Goal: Obtain resource: Download file/media

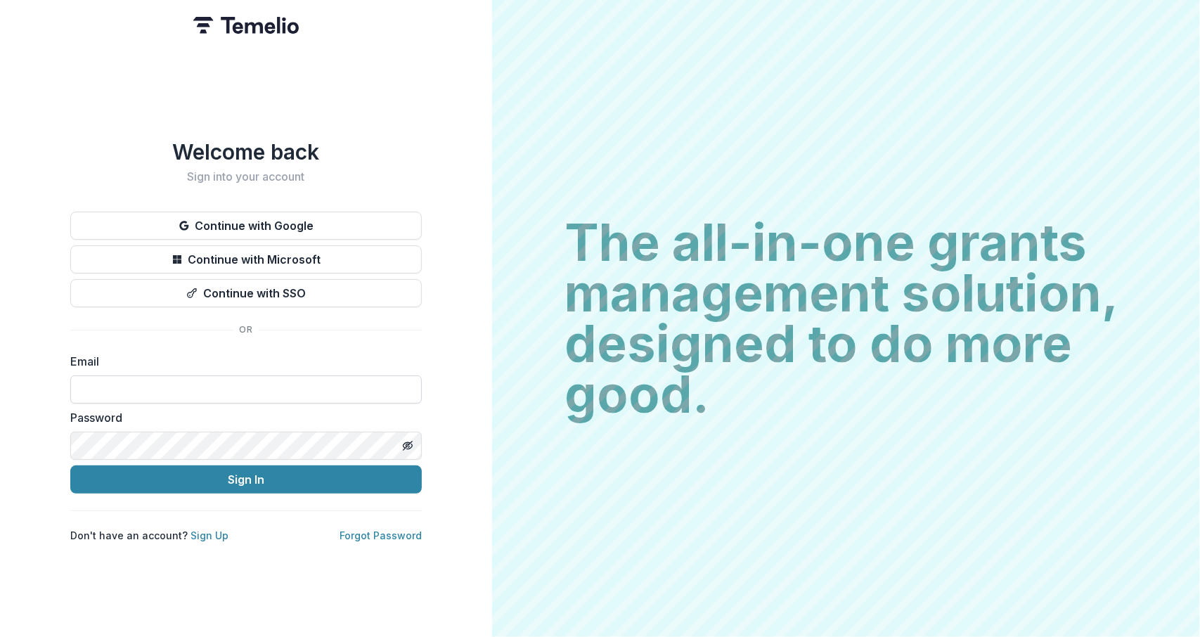
click at [314, 386] on input at bounding box center [246, 389] width 352 height 28
type input "**********"
click at [70, 465] on button "Sign In" at bounding box center [246, 479] width 352 height 28
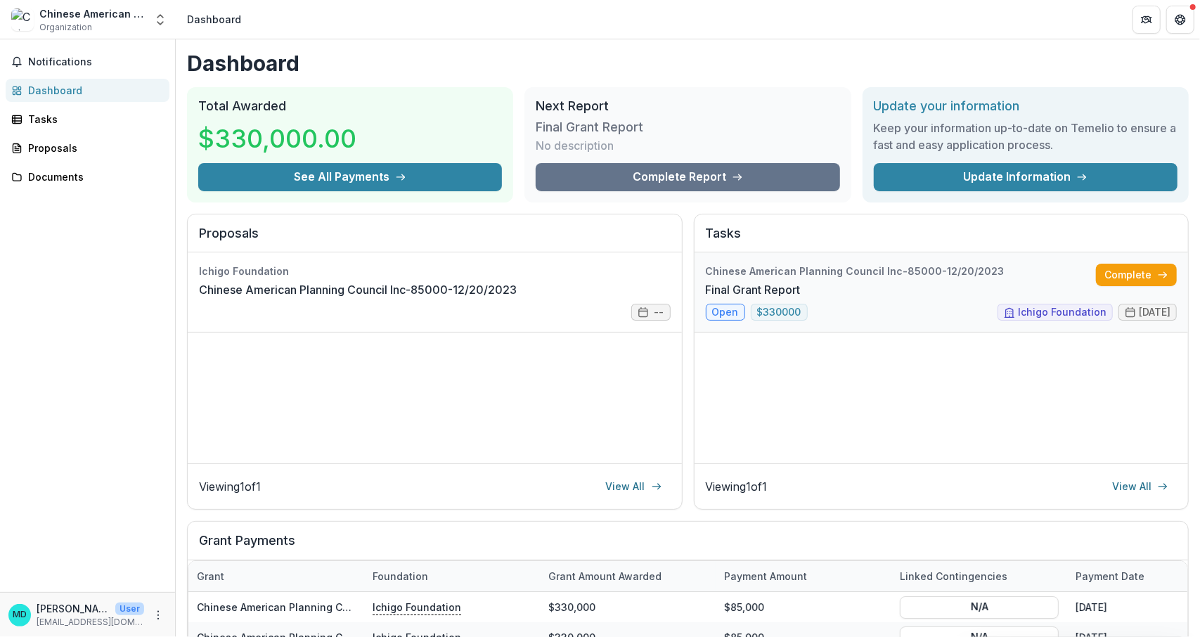
click at [719, 298] on link "Final Grant Report" at bounding box center [753, 289] width 95 height 17
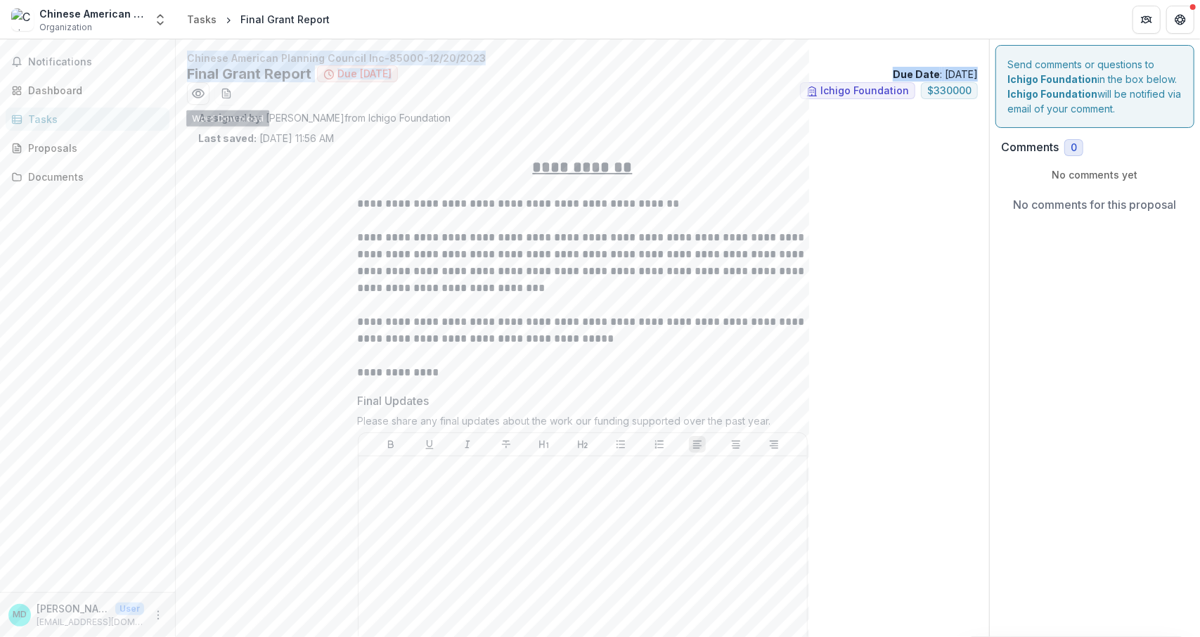
drag, startPoint x: 184, startPoint y: 57, endPoint x: 247, endPoint y: 116, distance: 86.1
click at [247, 116] on strong "Assigned by" at bounding box center [229, 118] width 63 height 12
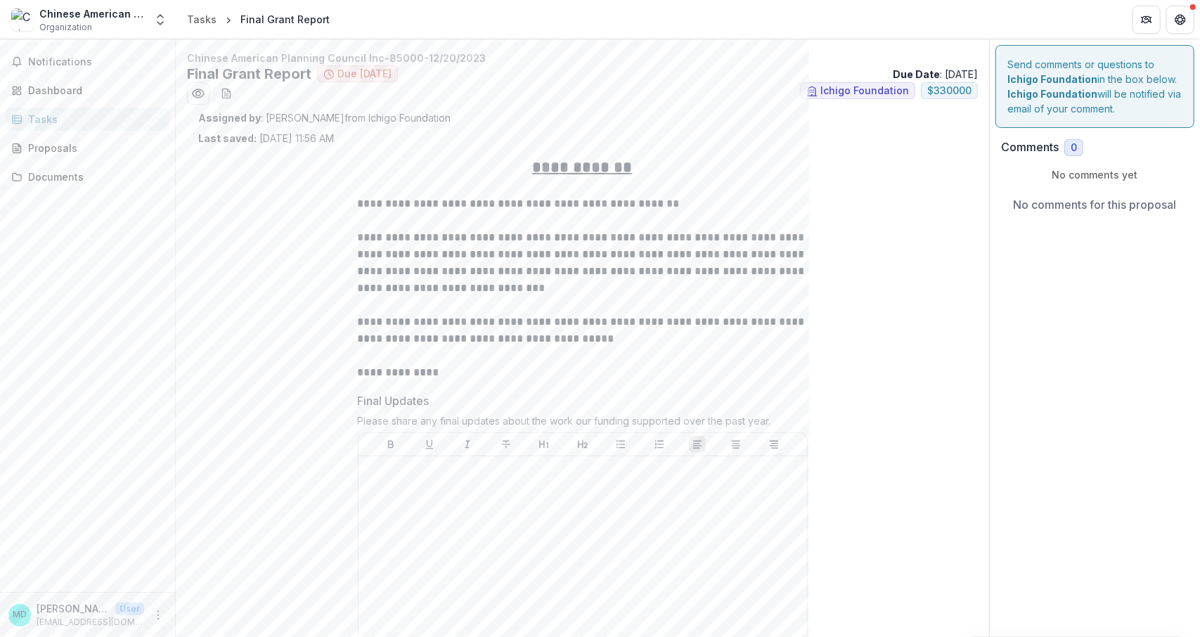
click at [311, 110] on p "Assigned by : [PERSON_NAME] from Ichigo Foundation" at bounding box center [582, 117] width 769 height 15
click at [222, 88] on icon "download-word-button" at bounding box center [226, 93] width 11 height 11
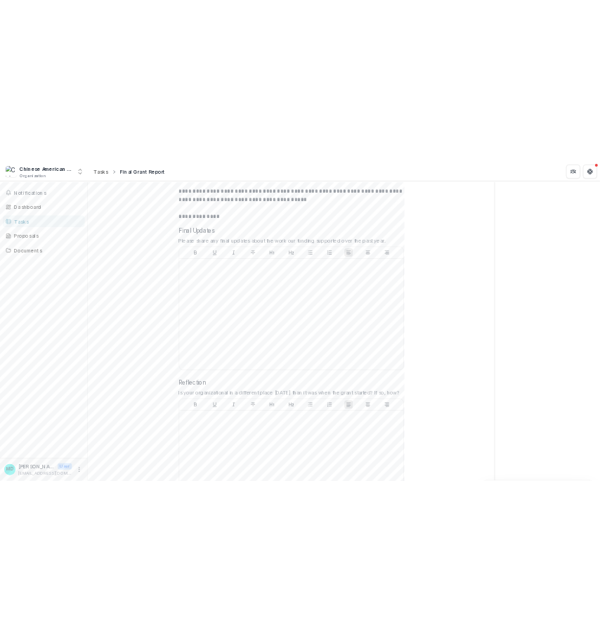
scroll to position [264, 0]
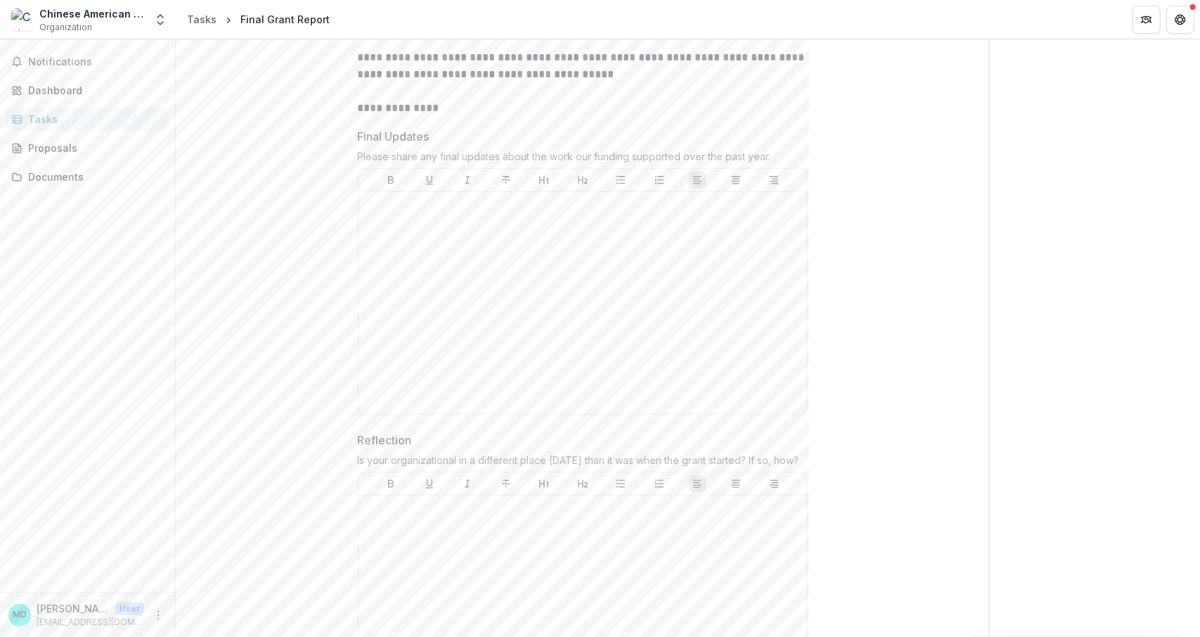
copy div "Please share any final updates about the work our funding supported over the pa…"
drag, startPoint x: 779, startPoint y: 150, endPoint x: 354, endPoint y: 163, distance: 424.9
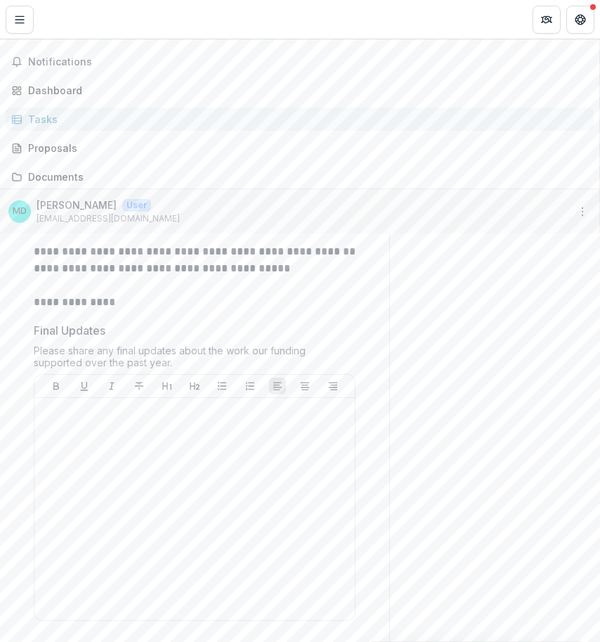
scroll to position [281, 0]
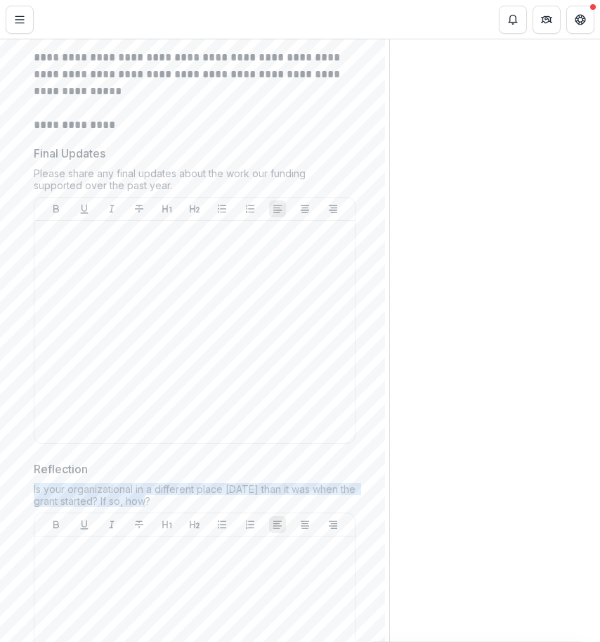
drag, startPoint x: 177, startPoint y: 500, endPoint x: 27, endPoint y: 487, distance: 151.1
drag, startPoint x: 167, startPoint y: 496, endPoint x: 89, endPoint y: 480, distance: 79.7
click at [89, 480] on div "Reflection Is your organizational in a different place [DATE] than it was when …" at bounding box center [195, 613] width 322 height 304
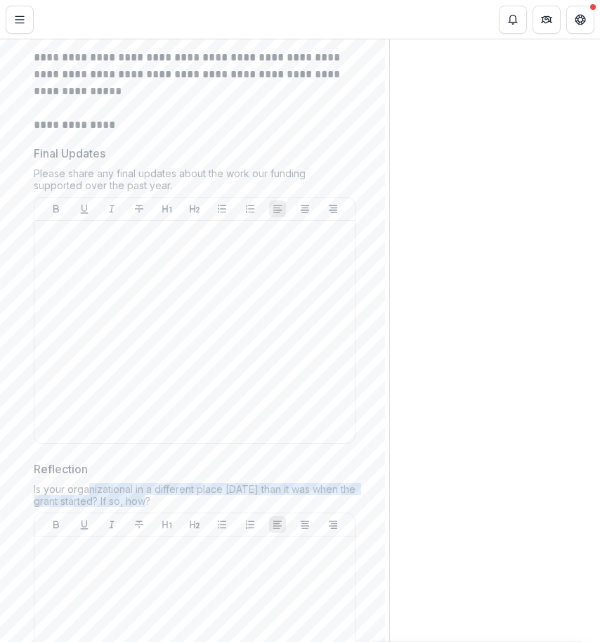
click at [47, 480] on div "Reflection Is your organizational in a different place [DATE] than it was when …" at bounding box center [195, 613] width 322 height 304
click at [46, 480] on div "Reflection Is your organizational in a different place [DATE] than it was when …" at bounding box center [195, 613] width 322 height 304
click at [149, 497] on div "Is your organizational in a different place [DATE] than it was when the grant s…" at bounding box center [195, 498] width 322 height 30
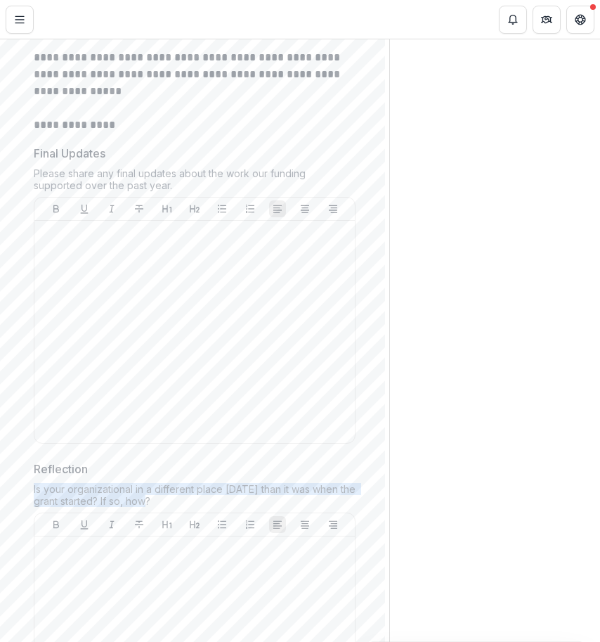
drag, startPoint x: 158, startPoint y: 497, endPoint x: 15, endPoint y: 487, distance: 142.4
copy div "Is your organizational in a different place [DATE] than it was when the grant s…"
drag, startPoint x: 152, startPoint y: 498, endPoint x: 27, endPoint y: 493, distance: 124.6
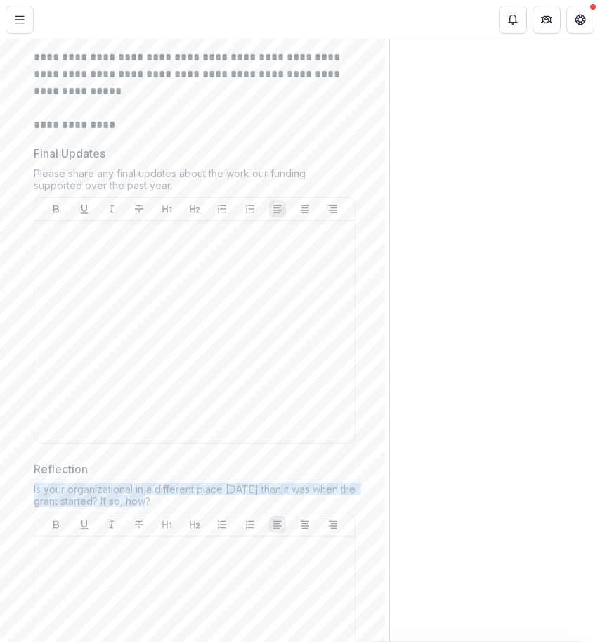
copy div "Is your organizational in a different place [DATE] than it was when the grant s…"
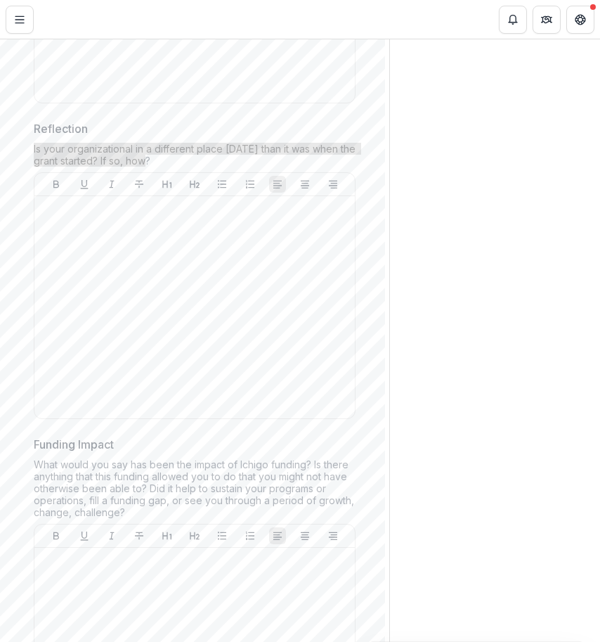
scroll to position [721, 0]
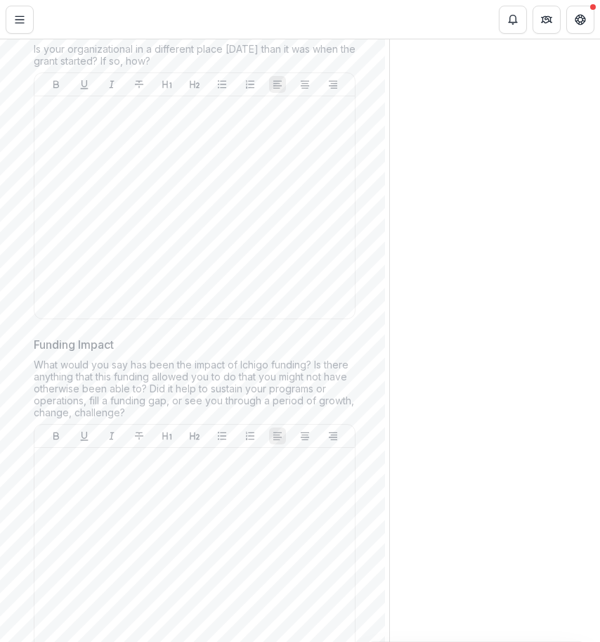
click at [167, 373] on div "What would you say has been the impact of Ichigo funding? Is there anything tha…" at bounding box center [195, 391] width 322 height 65
click at [122, 400] on div "What would you say has been the impact of Ichigo funding? Is there anything tha…" at bounding box center [195, 391] width 322 height 65
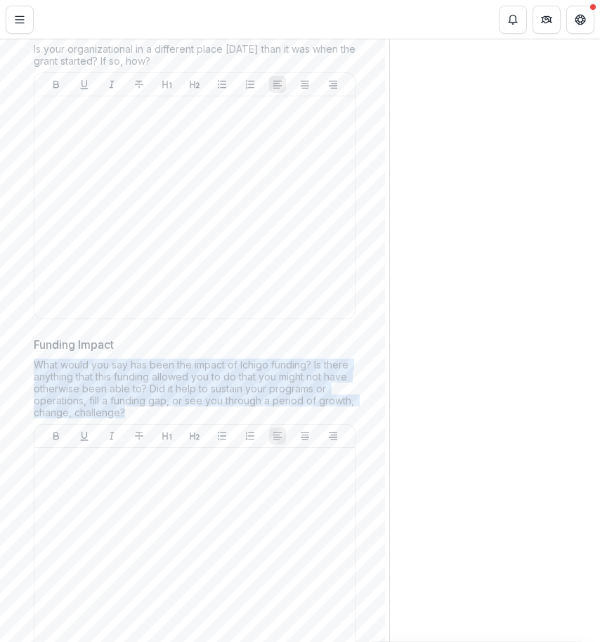
drag, startPoint x: 124, startPoint y: 407, endPoint x: 36, endPoint y: 360, distance: 99.7
click at [36, 360] on div "What would you say has been the impact of Ichigo funding? Is there anything tha…" at bounding box center [195, 391] width 322 height 65
copy div "What would you say has been the impact of Ichigo funding? Is there anything tha…"
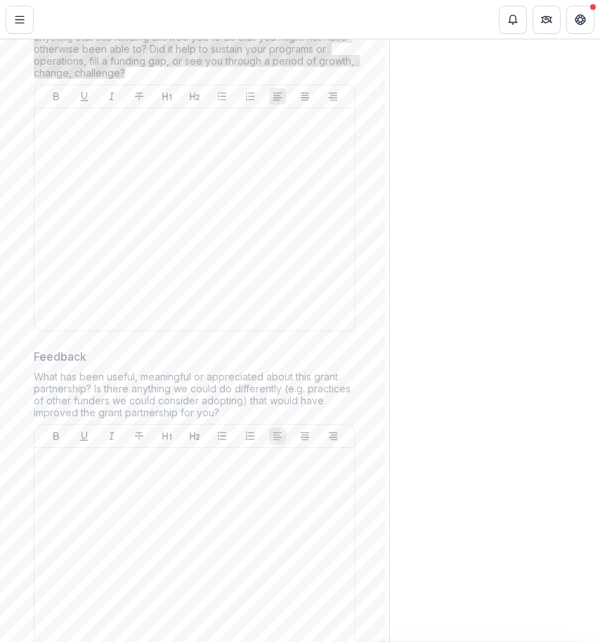
scroll to position [1064, 0]
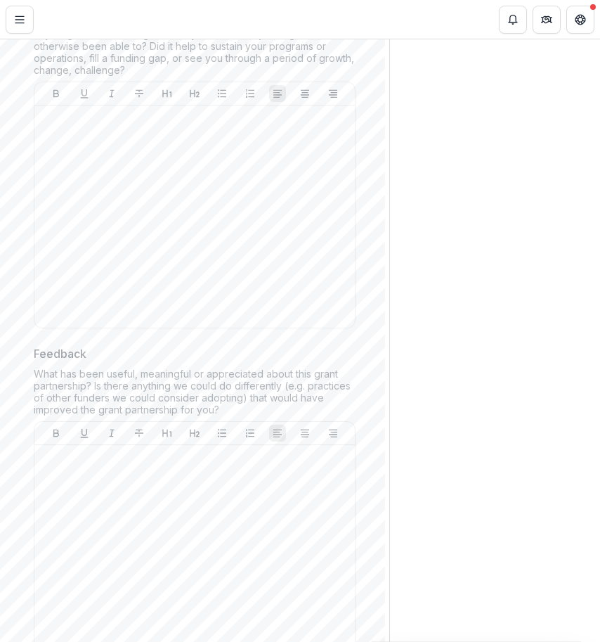
click at [231, 406] on div "What has been useful, meaningful or appreciated about this grant partnership? I…" at bounding box center [195, 394] width 322 height 53
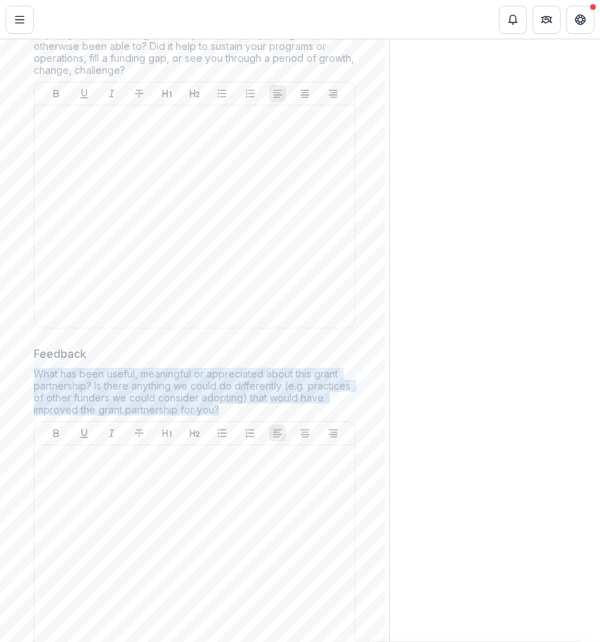
drag, startPoint x: 231, startPoint y: 406, endPoint x: 32, endPoint y: 370, distance: 201.5
copy div "What has been useful, meaningful or appreciated about this grant partnership? I…"
